Goal: Find contact information: Find contact information

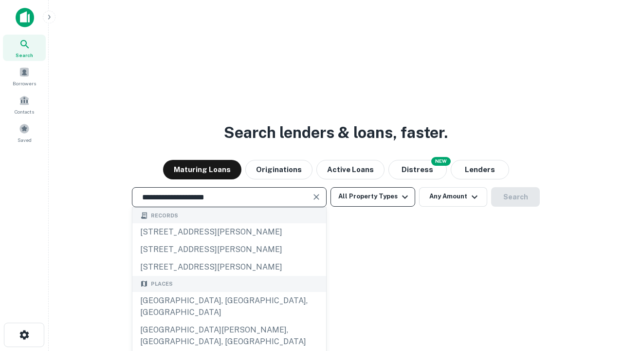
type input "**********"
click at [373, 196] on button "All Property Types" at bounding box center [373, 196] width 85 height 19
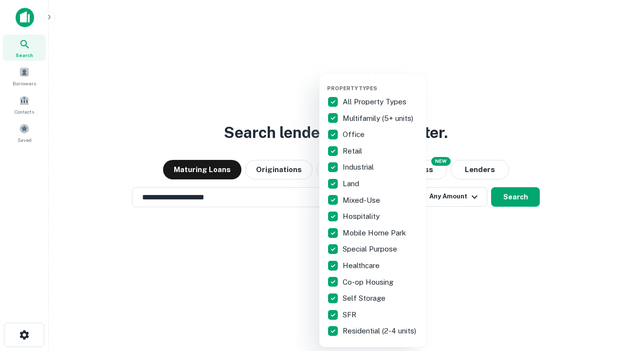
click at [381, 82] on button "button" at bounding box center [380, 82] width 107 height 0
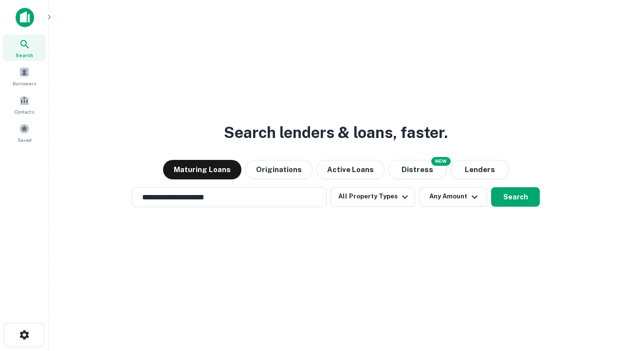
scroll to position [6, 117]
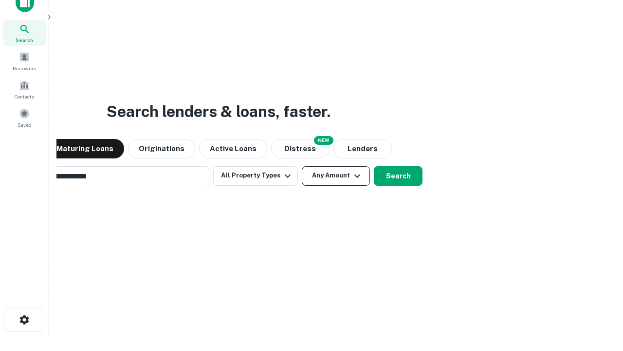
click at [302, 166] on button "Any Amount" at bounding box center [336, 175] width 68 height 19
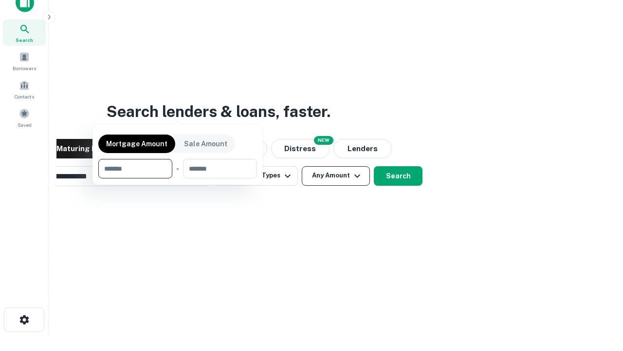
scroll to position [70, 276]
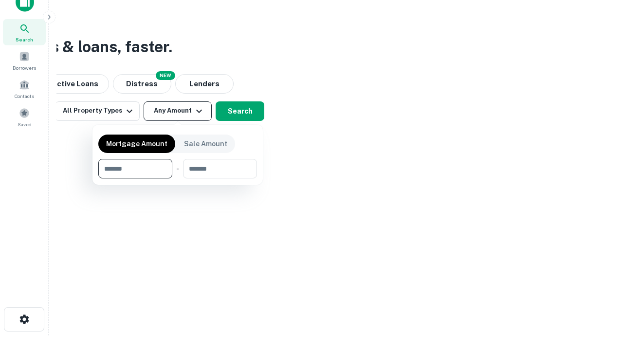
type input "*******"
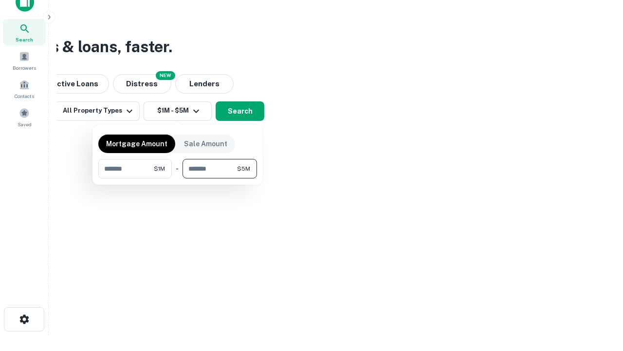
type input "*******"
click at [178, 178] on button "button" at bounding box center [177, 178] width 159 height 0
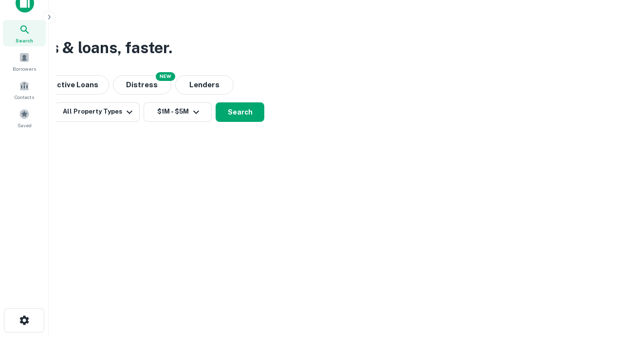
scroll to position [6, 180]
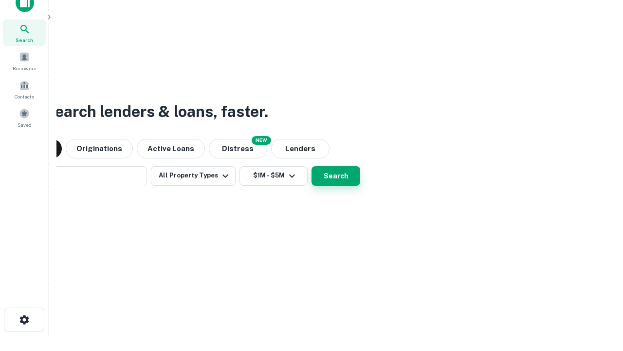
click at [312, 166] on button "Search" at bounding box center [336, 175] width 49 height 19
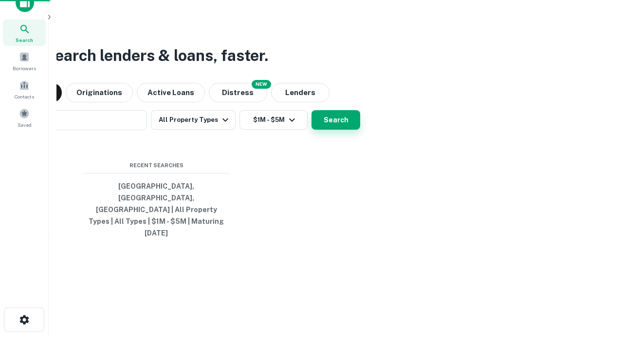
scroll to position [26, 276]
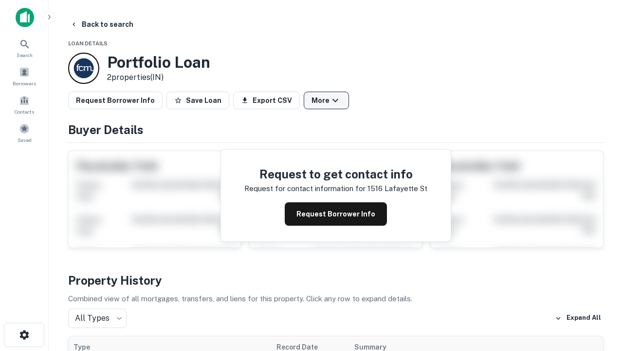
click at [326, 100] on button "More" at bounding box center [326, 101] width 45 height 18
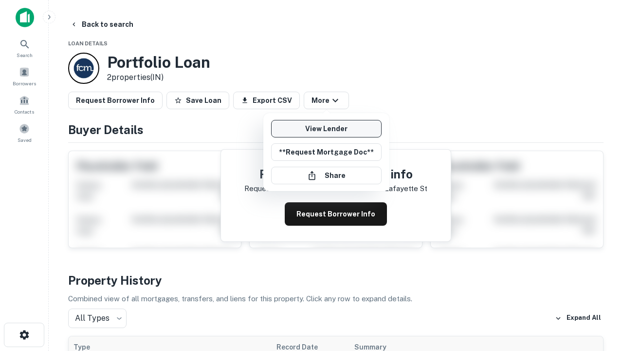
click at [326, 129] on link "View Lender" at bounding box center [326, 129] width 111 height 18
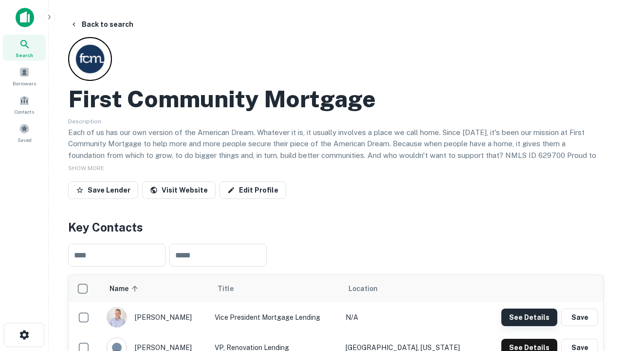
click at [529, 317] on button "See Details" at bounding box center [530, 317] width 56 height 18
click at [24, 335] on icon "button" at bounding box center [25, 335] width 12 height 12
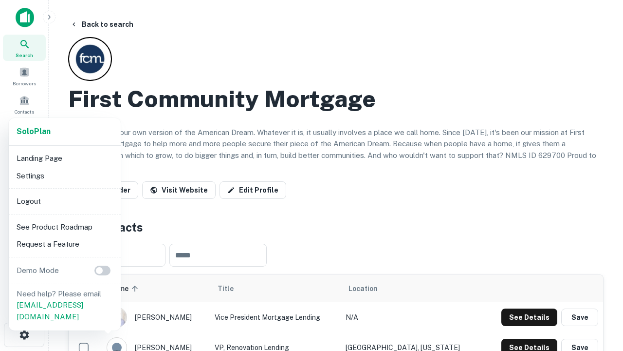
click at [64, 201] on li "Logout" at bounding box center [65, 201] width 104 height 18
